Goal: Navigation & Orientation: Find specific page/section

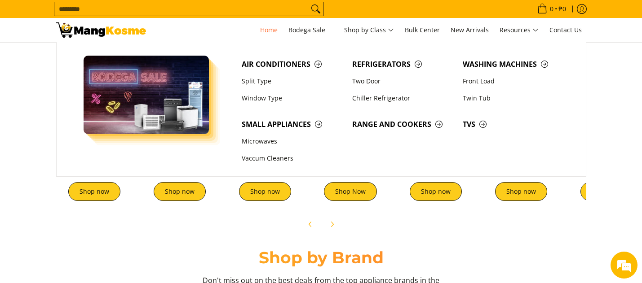
scroll to position [0, 357]
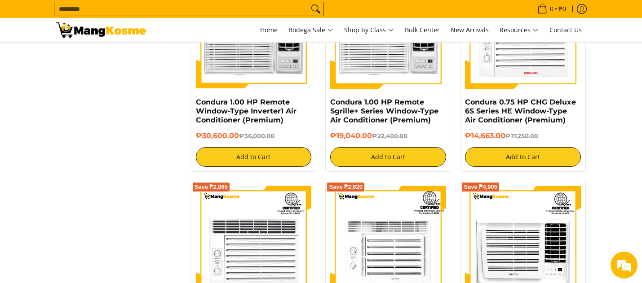
scroll to position [1841, 0]
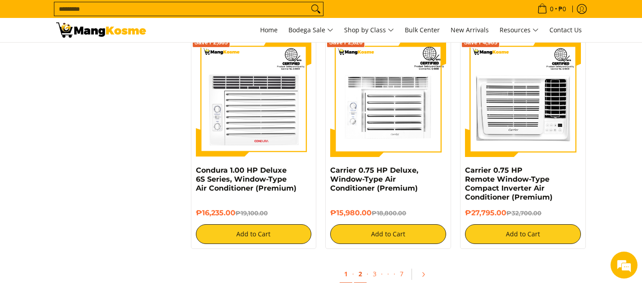
click at [361, 273] on link "2" at bounding box center [360, 274] width 13 height 18
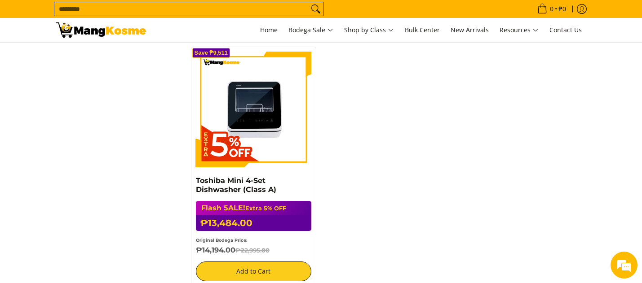
scroll to position [1033, 0]
